Goal: Check status: Check status

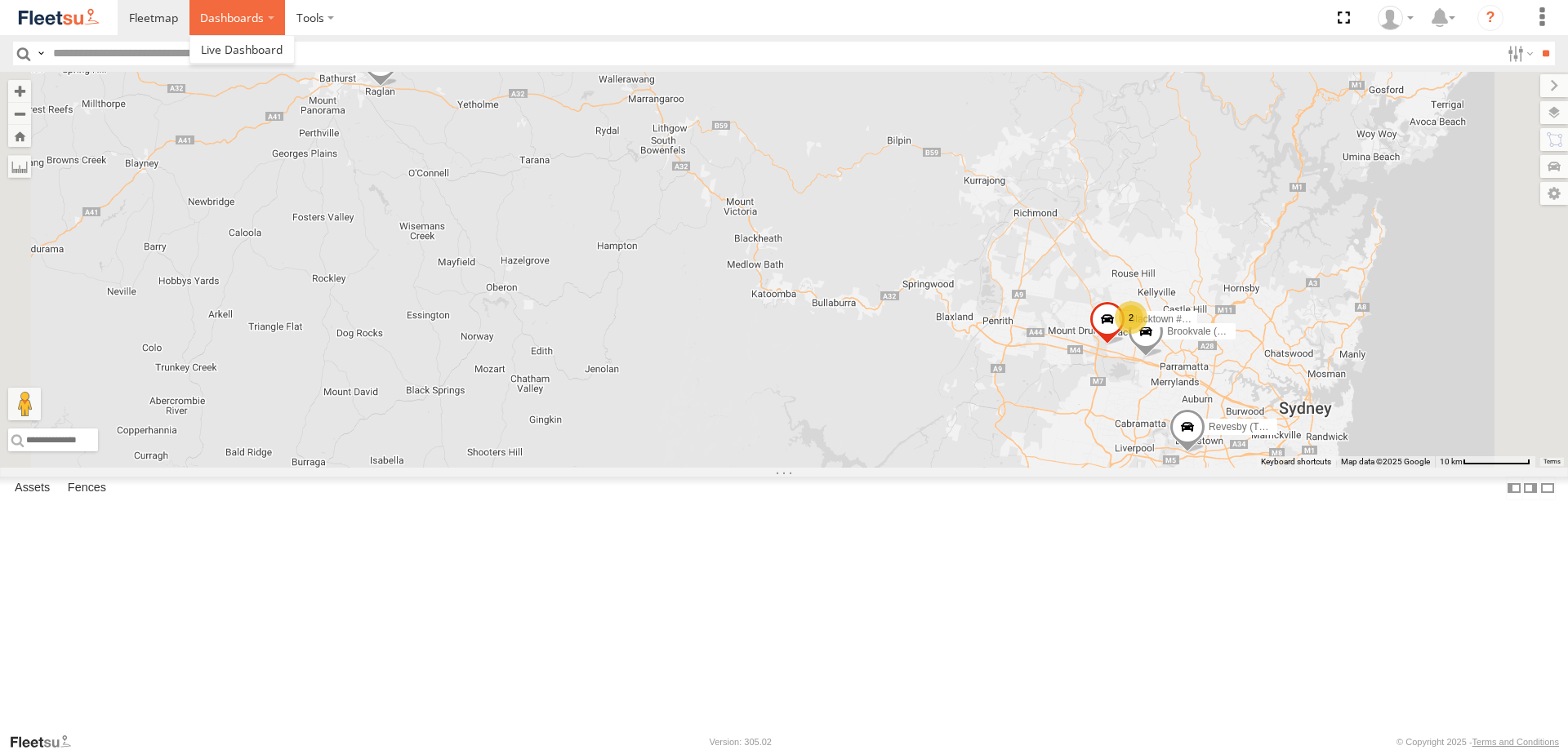
click at [260, 10] on label "Dashboards" at bounding box center [237, 17] width 96 height 35
click at [247, 52] on span at bounding box center [242, 49] width 81 height 15
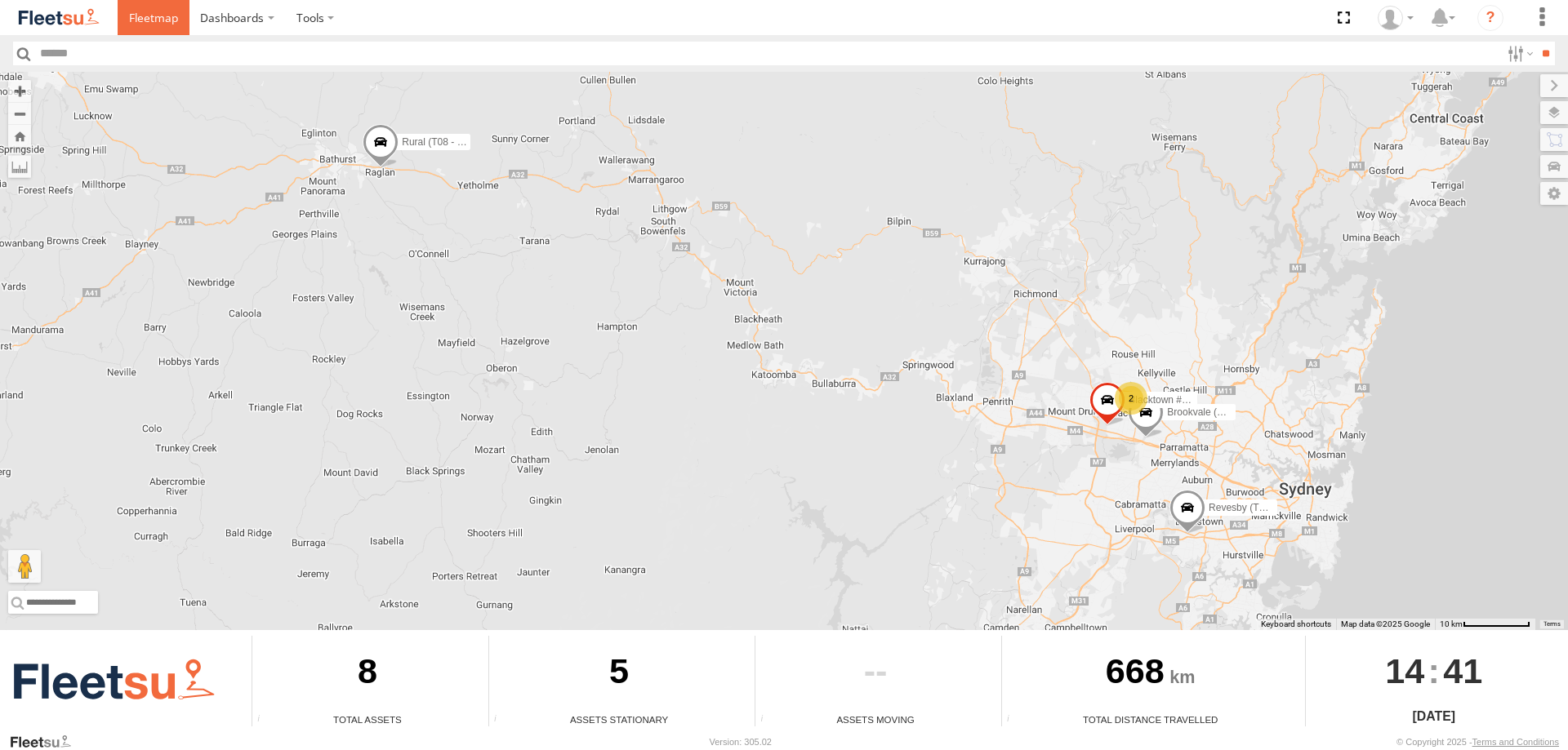
click at [172, 20] on span at bounding box center [154, 17] width 49 height 15
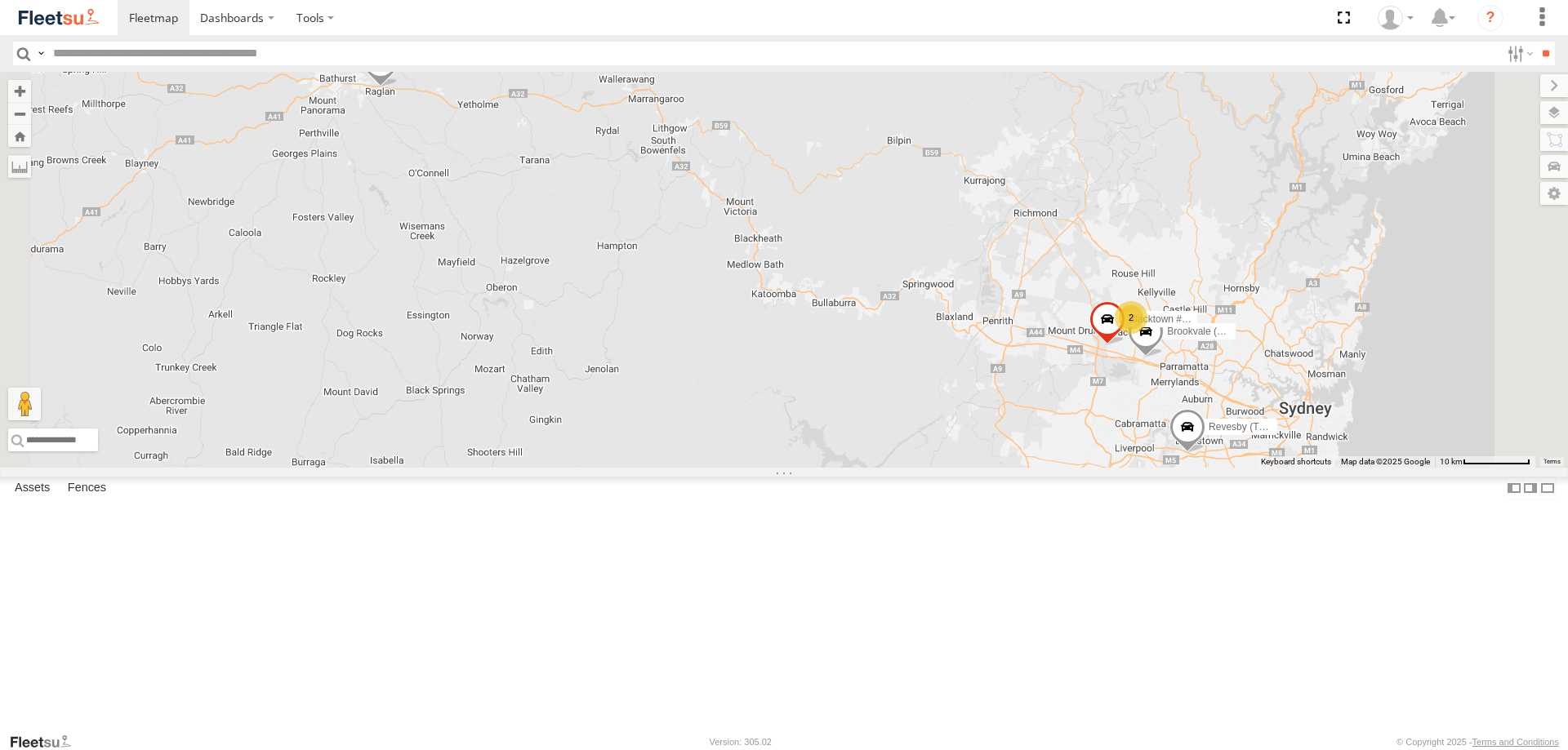
click at [0, 0] on span at bounding box center [0, 0] width 0 height 0
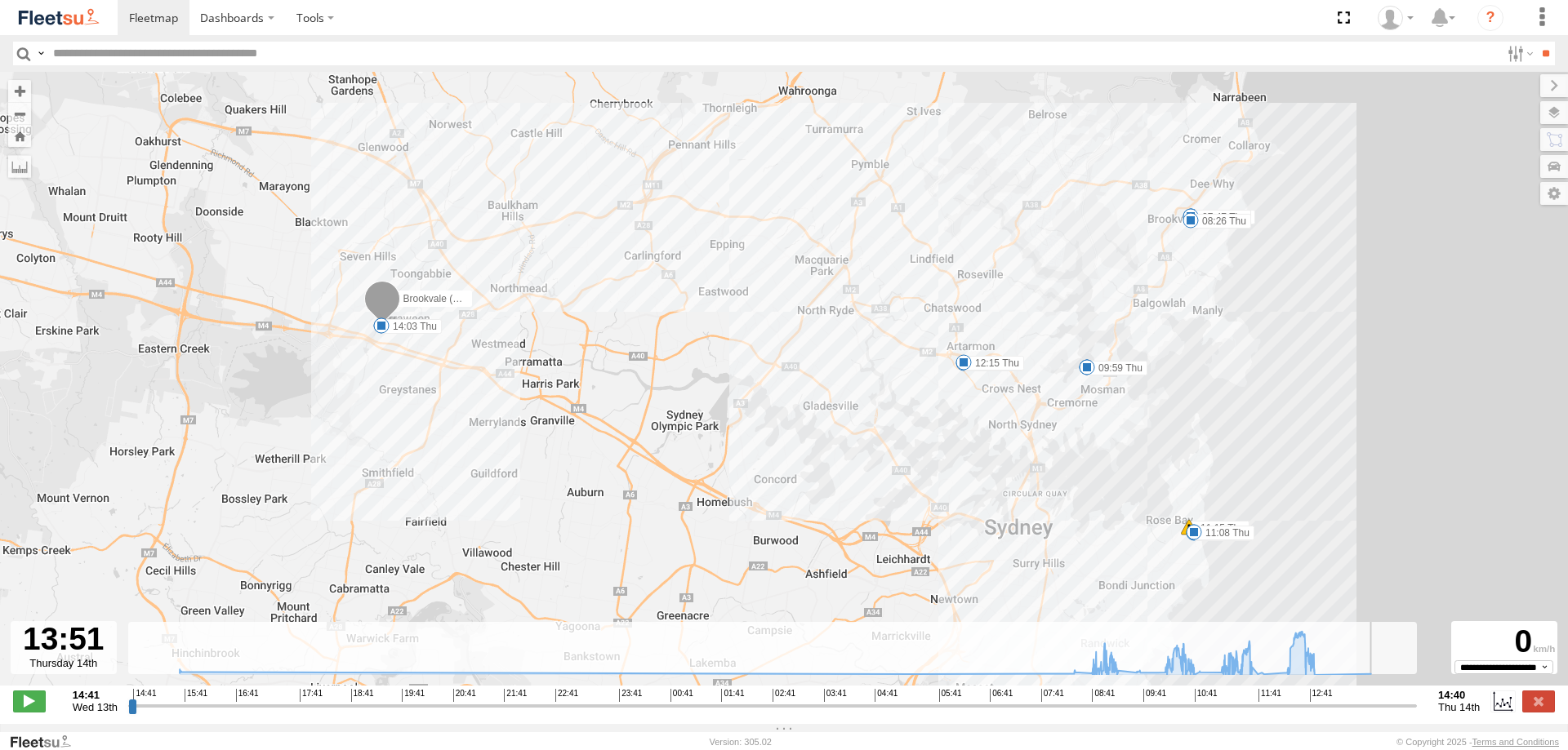
drag, startPoint x: 1094, startPoint y: 712, endPoint x: 1368, endPoint y: 729, distance: 274.5
type input "**********"
click at [1368, 714] on input "range" at bounding box center [773, 706] width 1288 height 15
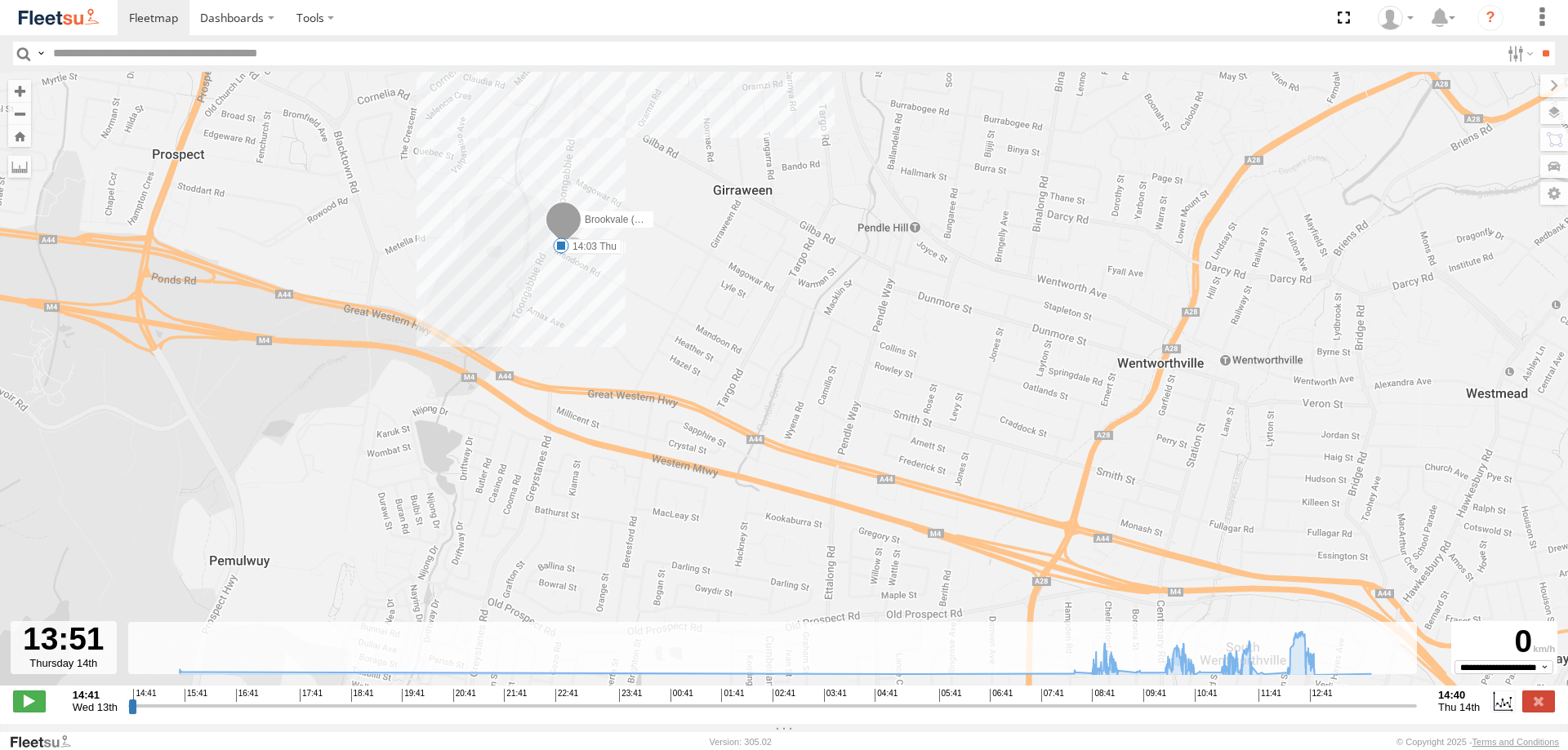
drag, startPoint x: 581, startPoint y: 189, endPoint x: 592, endPoint y: 340, distance: 151.4
click at [592, 340] on div "Brookvale (T10 - Gary) 10:43 Thu 10:48 Thu 11:08 Thu 11:15 Thu 11:50 Thu 12:15 …" at bounding box center [784, 387] width 1568 height 631
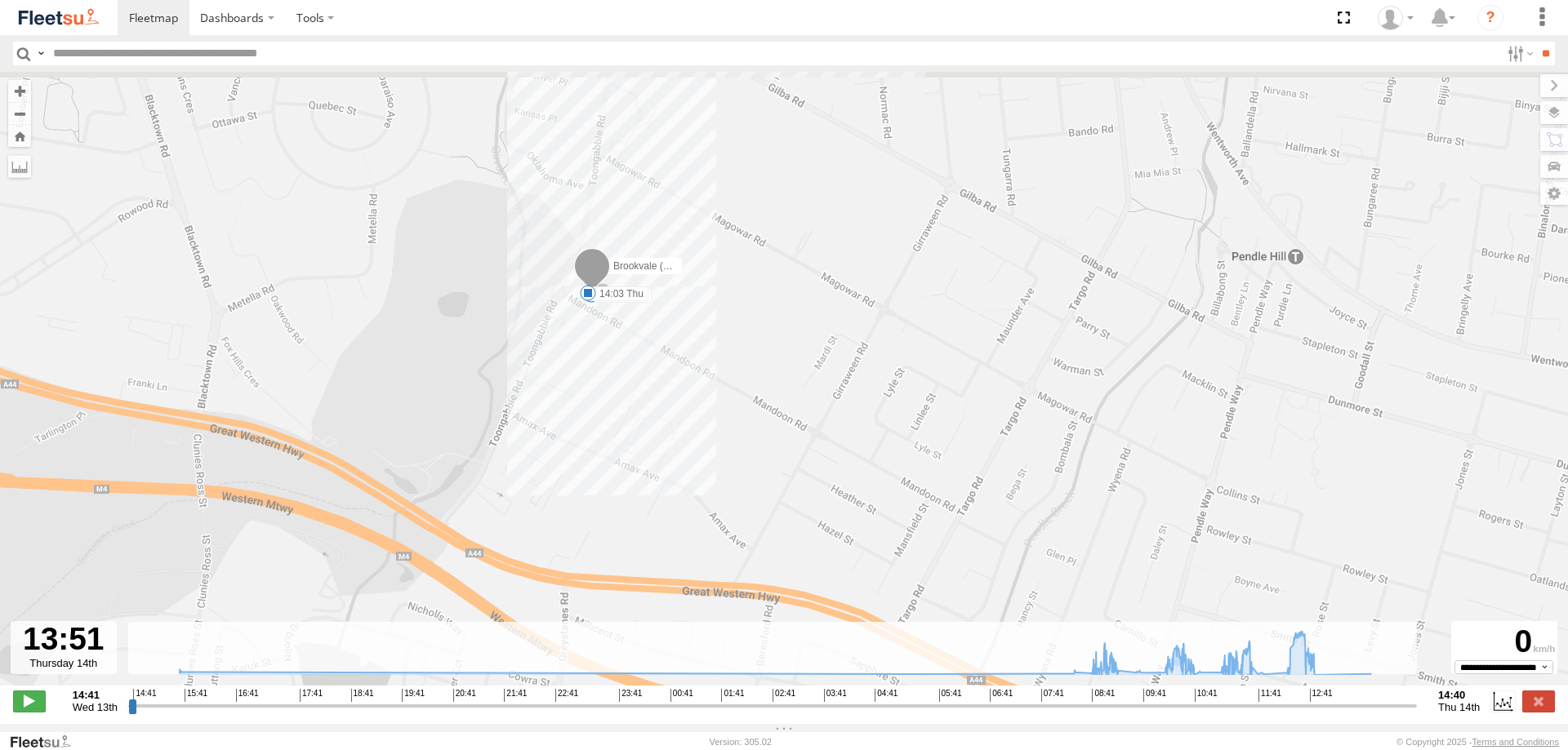
drag, startPoint x: 563, startPoint y: 284, endPoint x: 580, endPoint y: 393, distance: 110.3
click at [580, 393] on div "Brookvale (T10 - Gary) 10:43 Thu 10:48 Thu 11:08 Thu 11:15 Thu 11:50 Thu 12:15 …" at bounding box center [784, 387] width 1568 height 631
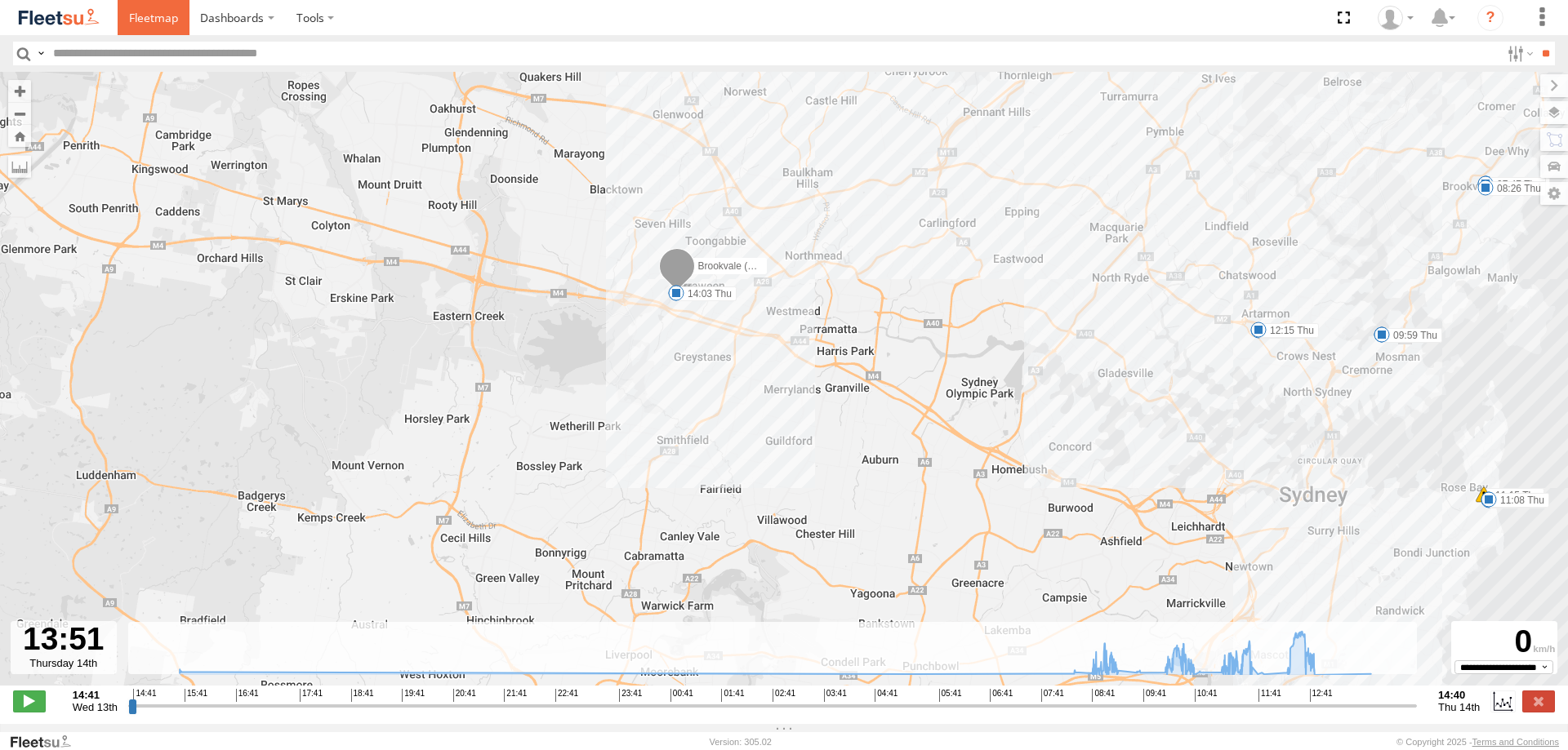
click at [148, 17] on span at bounding box center [154, 17] width 49 height 15
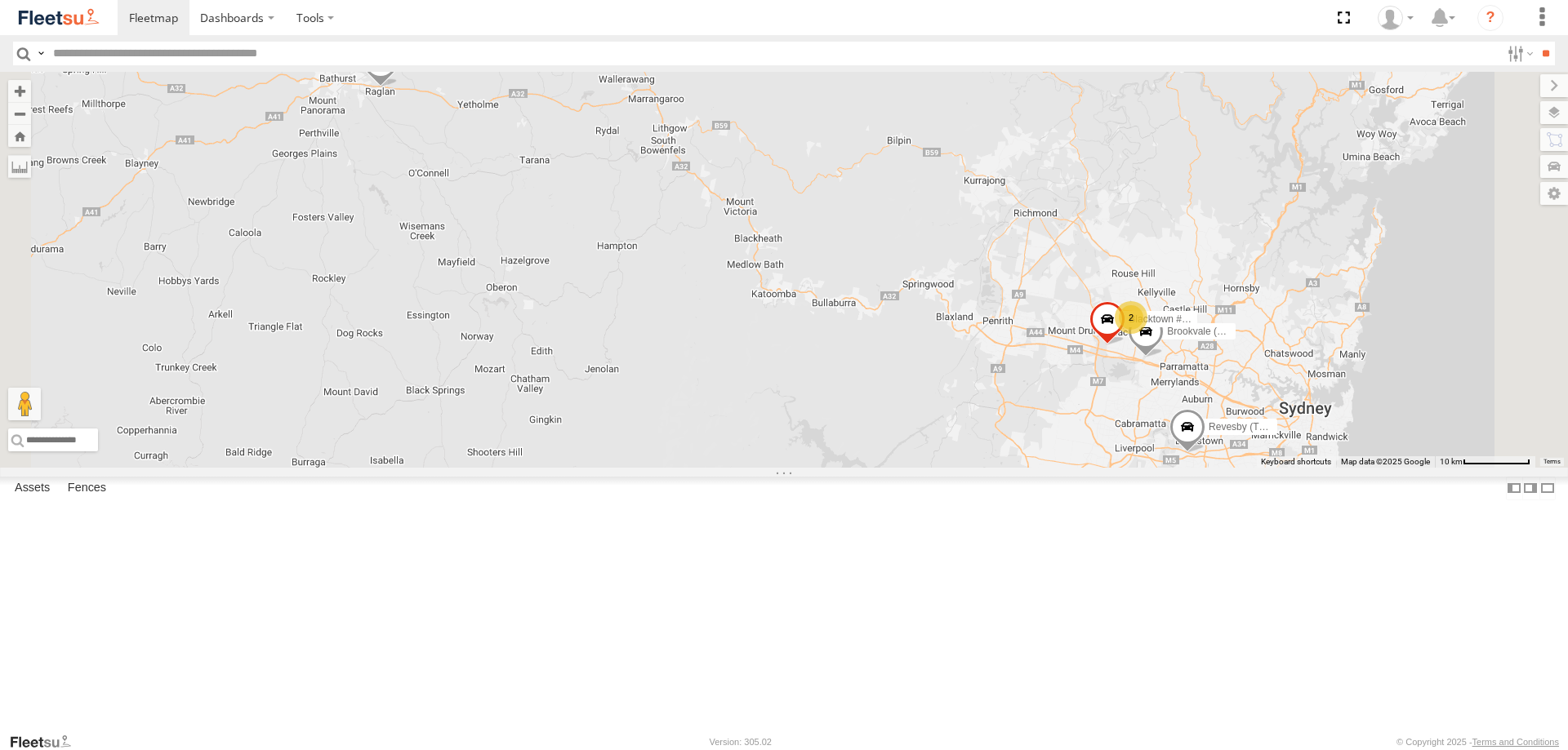
click at [0, 0] on span at bounding box center [0, 0] width 0 height 0
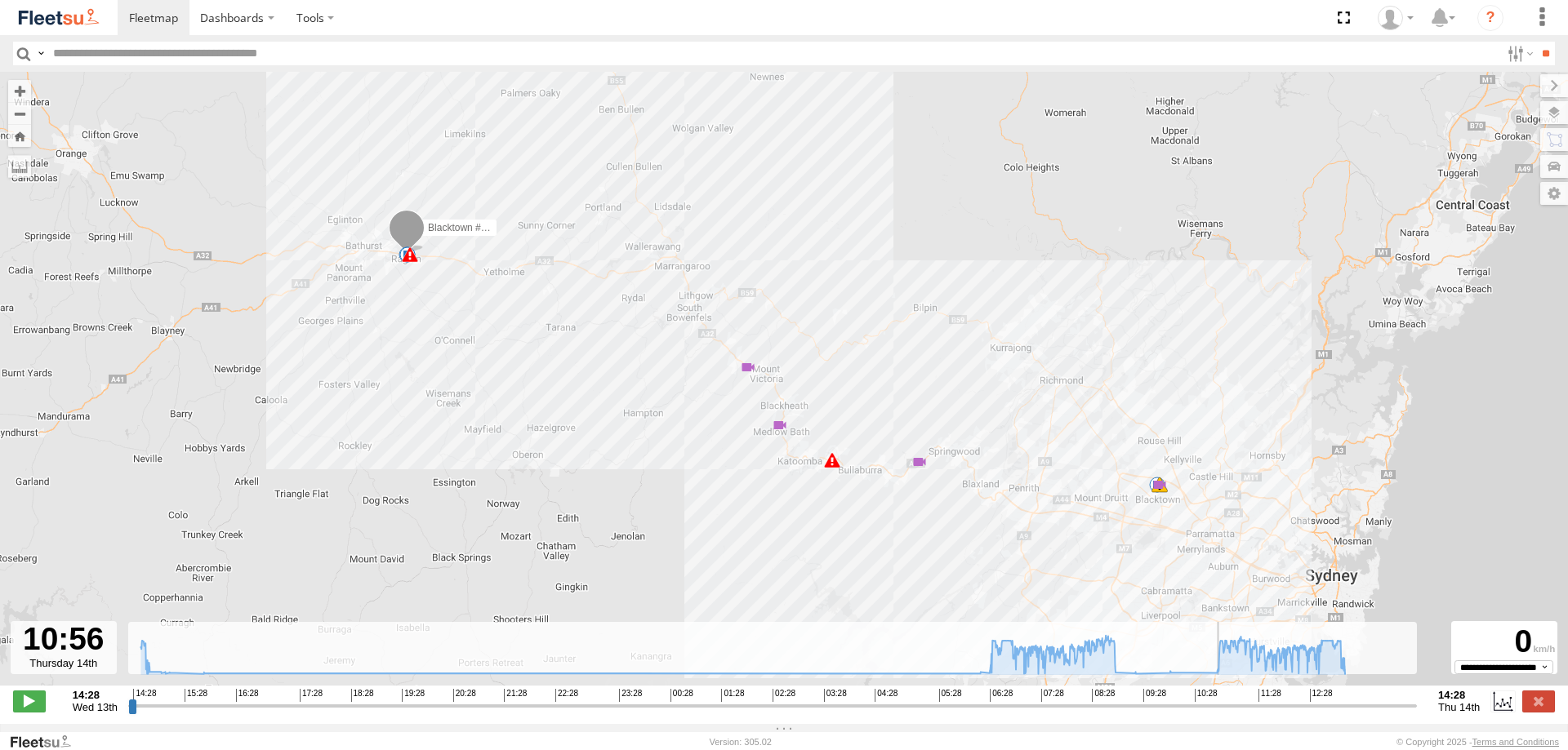
drag, startPoint x: 1091, startPoint y: 712, endPoint x: 1223, endPoint y: 732, distance: 133.5
click at [1223, 714] on input "range" at bounding box center [773, 706] width 1288 height 15
drag, startPoint x: 1223, startPoint y: 715, endPoint x: 1227, endPoint y: 697, distance: 18.4
type input "**********"
click at [1227, 698] on input "range" at bounding box center [773, 706] width 1288 height 15
